Goal: Transaction & Acquisition: Purchase product/service

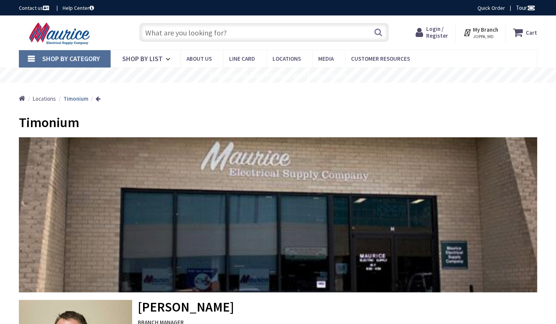
click at [437, 32] on span "Login / Register" at bounding box center [437, 32] width 22 height 14
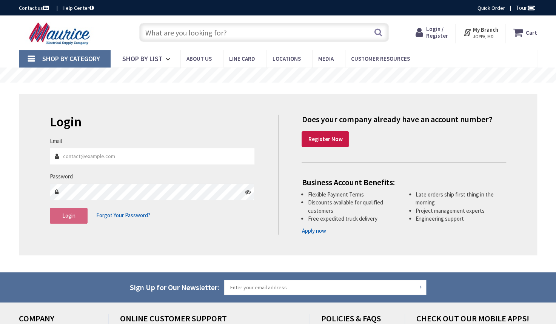
click at [80, 159] on input "Email" at bounding box center [152, 156] width 205 height 17
type input "[EMAIL_ADDRESS][DOMAIN_NAME]"
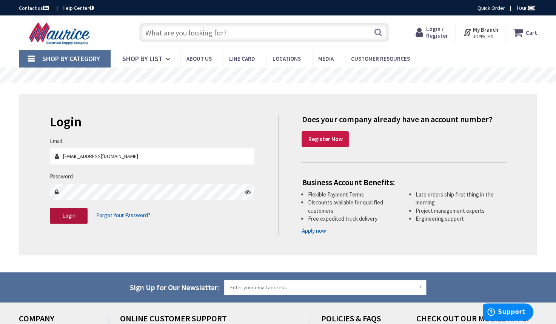
click at [76, 216] on button "Login" at bounding box center [69, 216] width 38 height 16
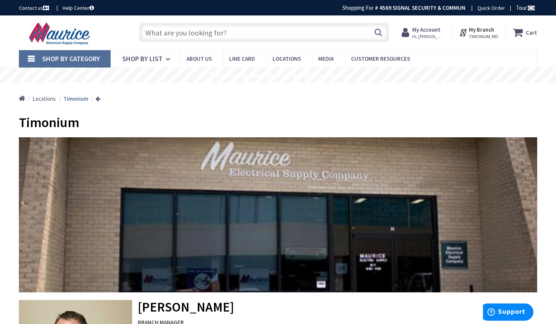
click at [157, 34] on input "text" at bounding box center [264, 32] width 250 height 19
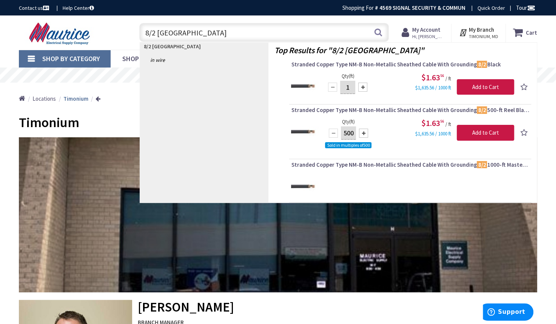
type input "8/2 romex"
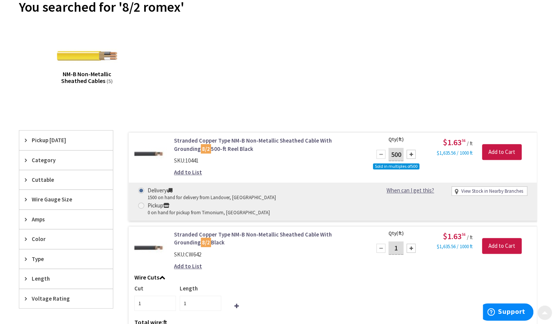
scroll to position [100, 0]
